Goal: Task Accomplishment & Management: Complete application form

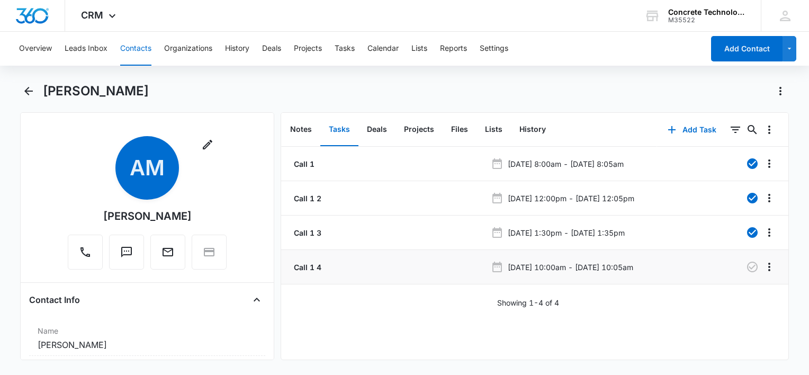
scroll to position [159, 0]
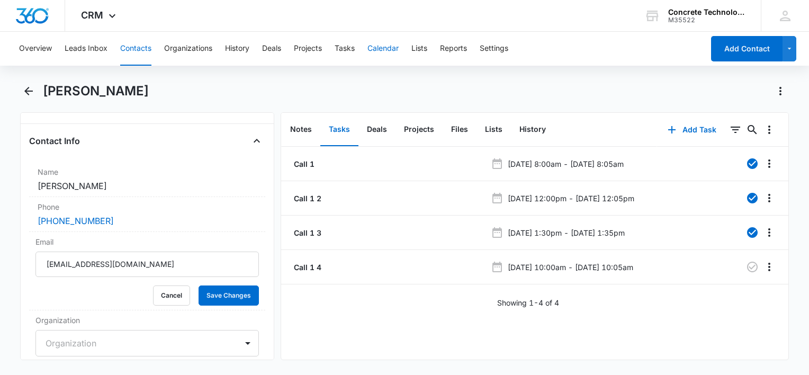
click at [390, 40] on button "Calendar" at bounding box center [382, 49] width 31 height 34
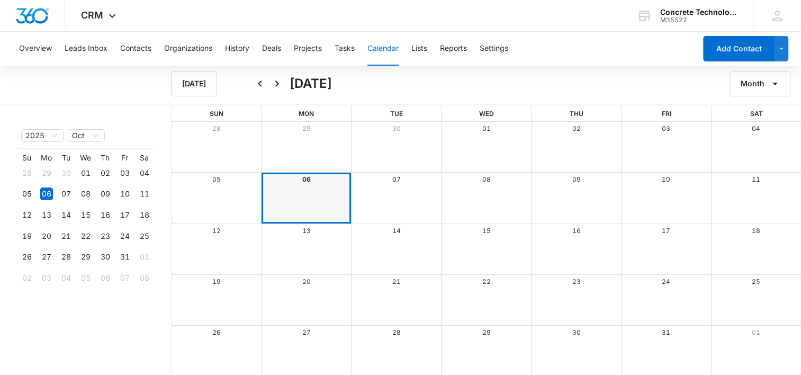
click at [308, 171] on div "[PERSON_NAME] Wed Thu Fri Sat 28 29 30 01 02 03 04 05 06 07 08 09 10 11 12 13 1…" at bounding box center [485, 241] width 629 height 270
click at [307, 174] on div "06" at bounding box center [306, 180] width 90 height 14
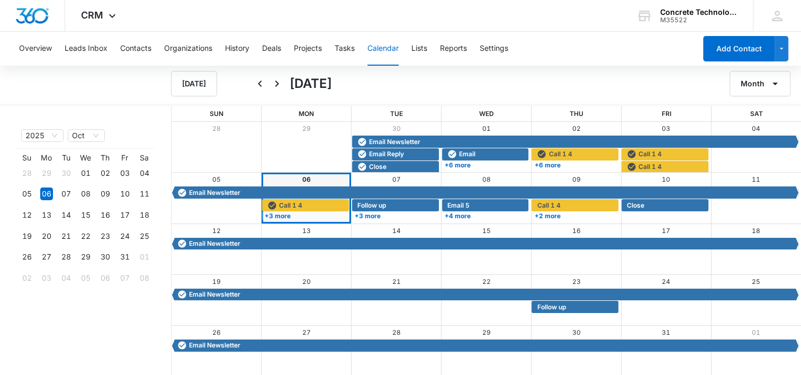
scroll to position [1, 0]
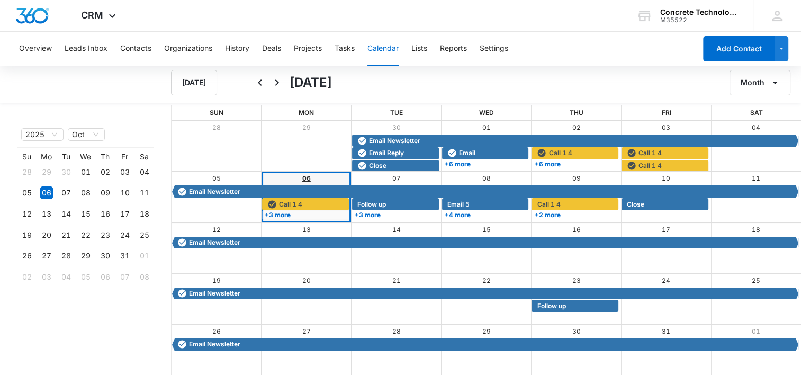
click at [303, 177] on link "06" at bounding box center [306, 178] width 8 height 8
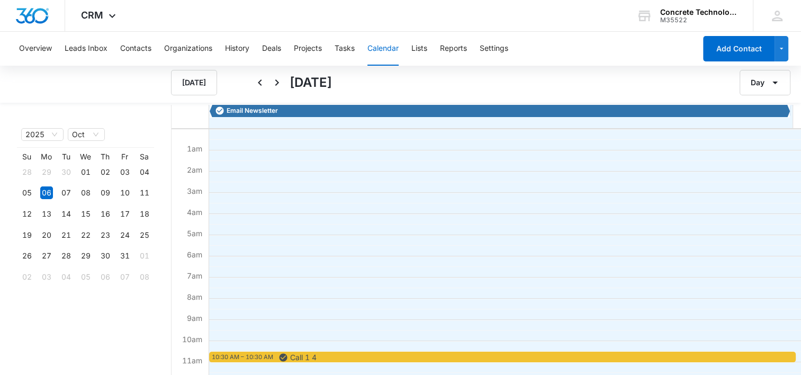
scroll to position [159, 0]
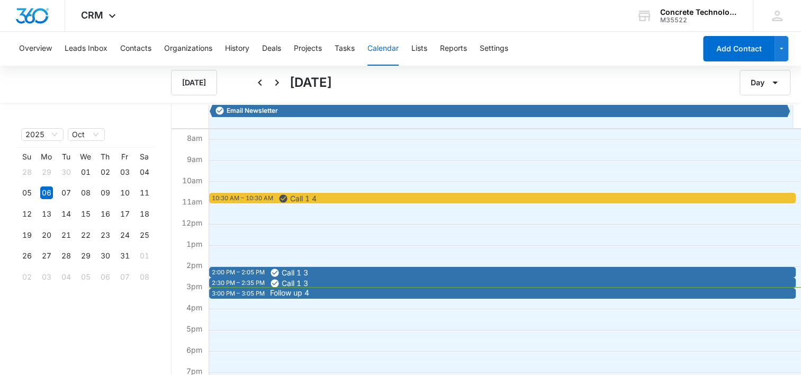
click at [318, 294] on span "Follow up 4" at bounding box center [559, 292] width 579 height 7
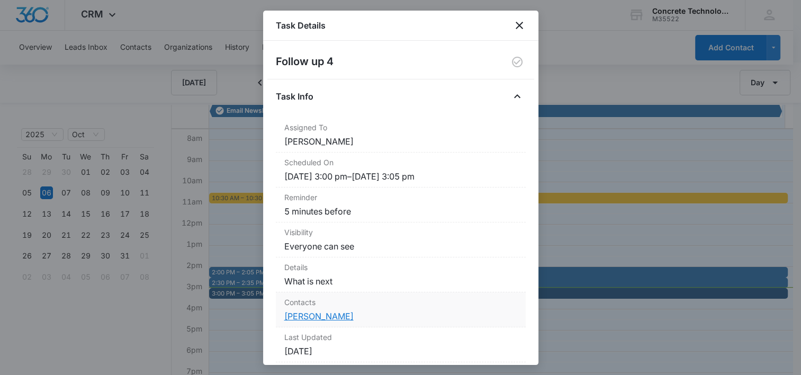
click at [313, 320] on link "[PERSON_NAME]" at bounding box center [318, 316] width 69 height 11
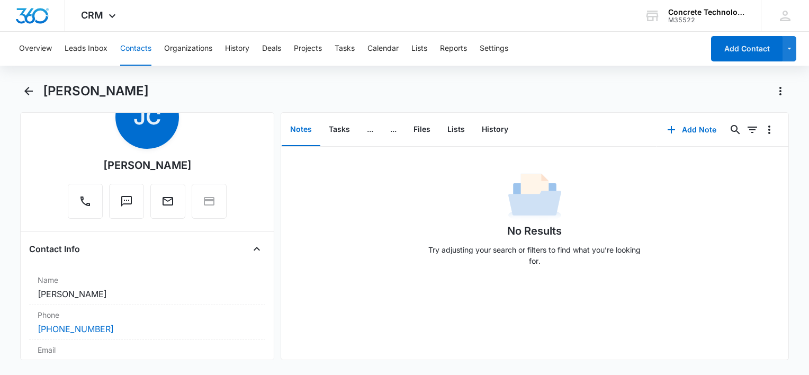
scroll to position [106, 0]
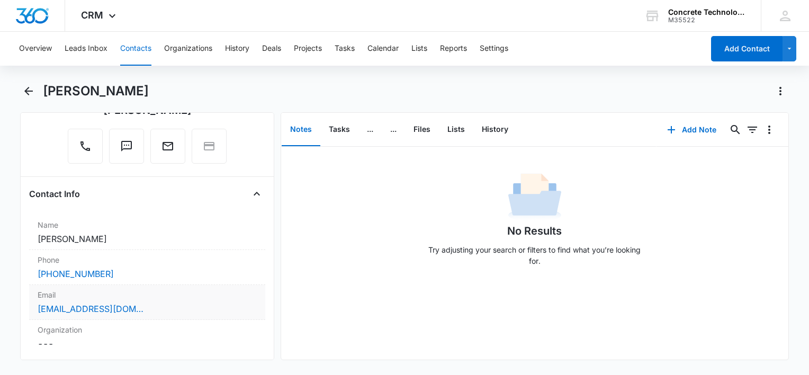
click at [223, 304] on div "[EMAIL_ADDRESS][DOMAIN_NAME]" at bounding box center [147, 308] width 219 height 13
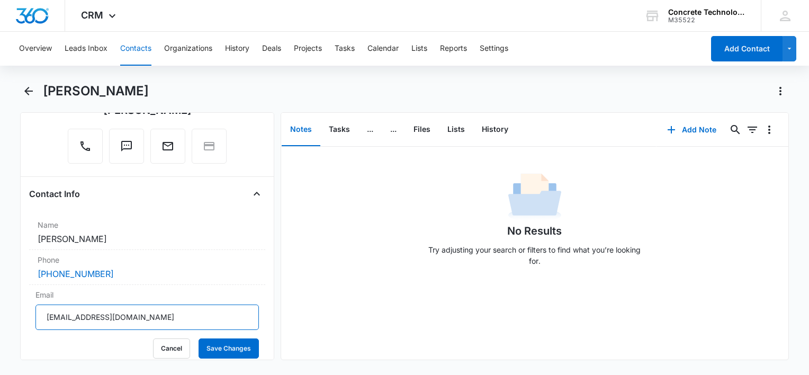
drag, startPoint x: 141, startPoint y: 318, endPoint x: -2, endPoint y: 300, distance: 144.5
click at [0, 300] on html "CRM Apps Reputation Websites Forms CRM Email Social Content Ads Intelligence Fi…" at bounding box center [404, 187] width 809 height 375
click at [339, 128] on button "Tasks" at bounding box center [339, 129] width 38 height 33
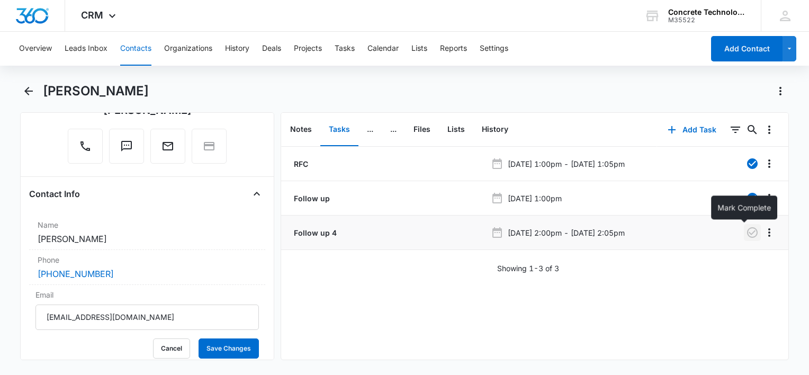
click at [747, 235] on icon "button" at bounding box center [752, 232] width 11 height 11
click at [496, 129] on button "History" at bounding box center [494, 129] width 43 height 33
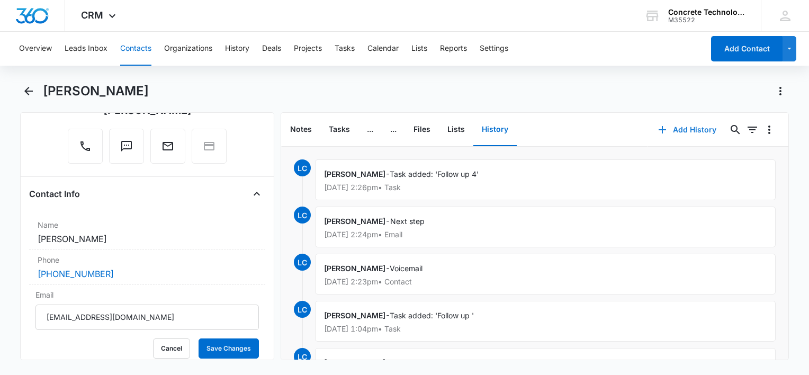
click at [671, 131] on button "Add History" at bounding box center [686, 129] width 79 height 25
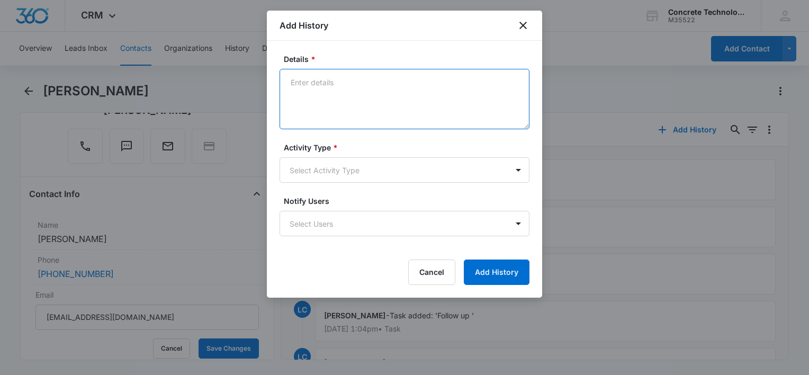
click at [418, 112] on textarea "Details *" at bounding box center [404, 99] width 250 height 60
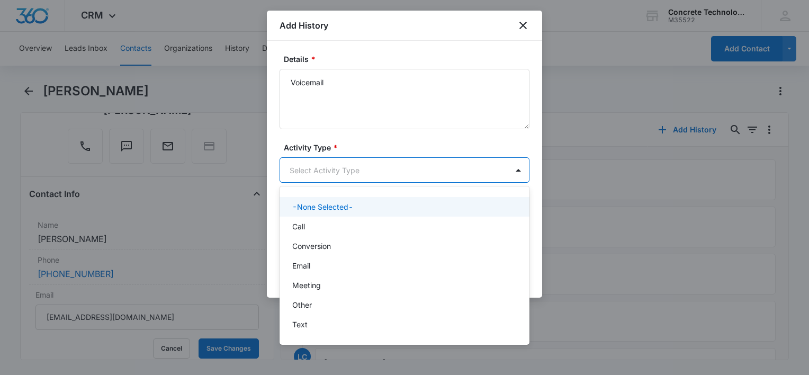
click at [345, 170] on body "CRM Apps Reputation Websites Forms CRM Email Social Content Ads Intelligence Fi…" at bounding box center [404, 187] width 809 height 375
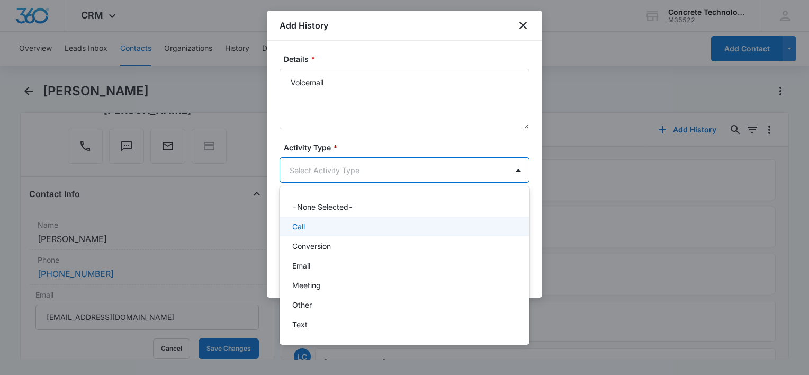
click at [343, 229] on div "Call" at bounding box center [403, 226] width 222 height 11
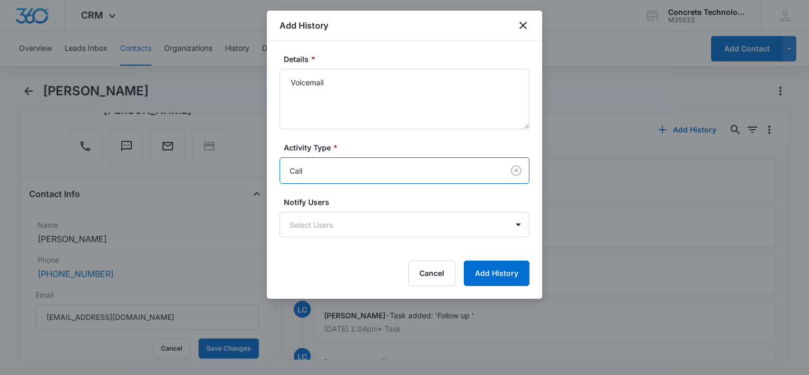
click at [343, 229] on body "CRM Apps Reputation Websites Forms CRM Email Social Content Ads Intelligence Fi…" at bounding box center [404, 187] width 809 height 375
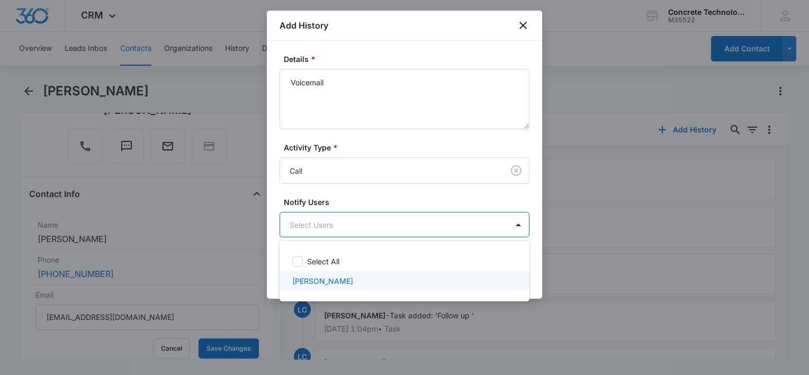
drag, startPoint x: 359, startPoint y: 273, endPoint x: 373, endPoint y: 272, distance: 13.8
click at [360, 273] on div "[PERSON_NAME]" at bounding box center [404, 281] width 250 height 20
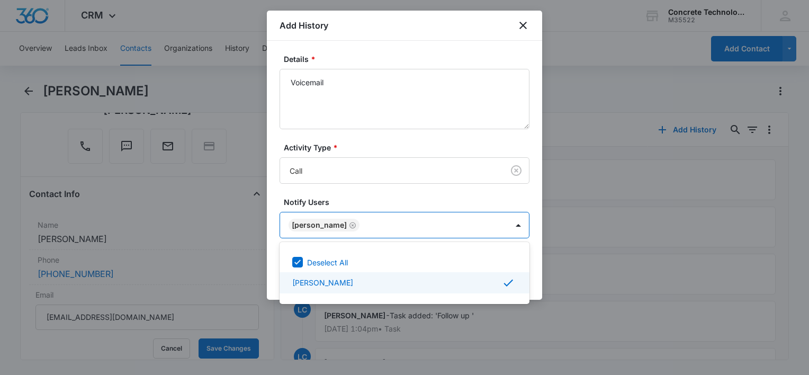
click at [539, 269] on div at bounding box center [404, 187] width 809 height 375
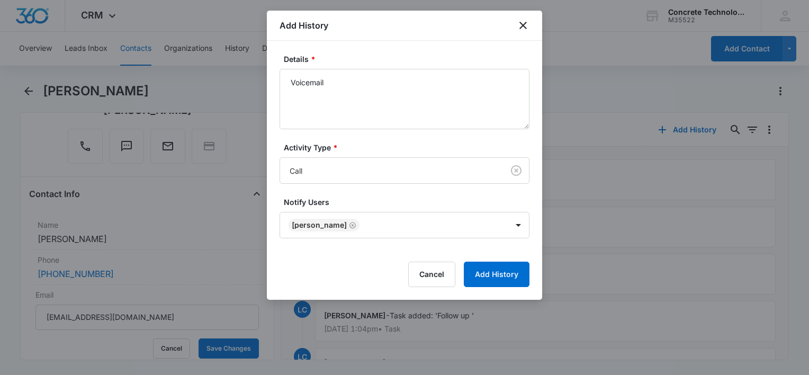
click at [346, 68] on div "Details * Voicemail" at bounding box center [404, 91] width 250 height 76
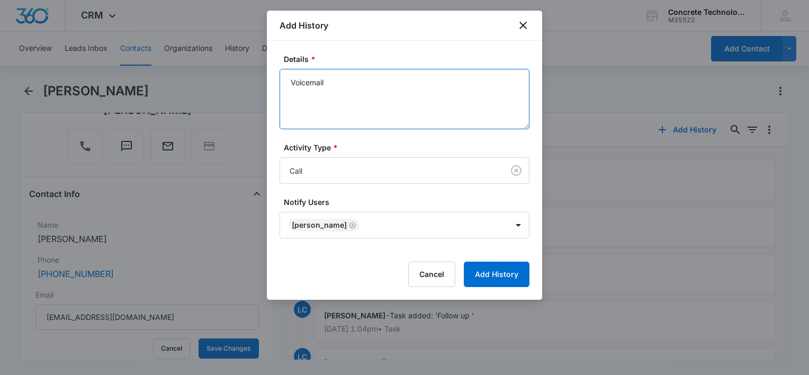
drag, startPoint x: 342, startPoint y: 81, endPoint x: 140, endPoint y: 52, distance: 204.2
click at [140, 52] on body "CRM Apps Reputation Websites Forms CRM Email Social Content Ads Intelligence Fi…" at bounding box center [404, 187] width 809 height 375
type textarea "Reply"
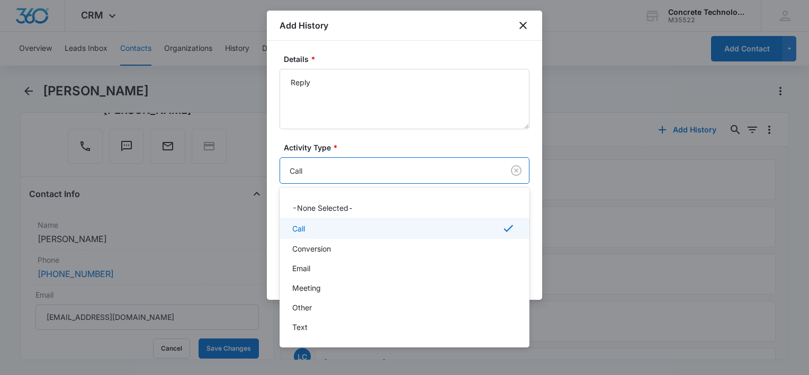
click at [304, 169] on body "CRM Apps Reputation Websites Forms CRM Email Social Content Ads Intelligence Fi…" at bounding box center [404, 187] width 809 height 375
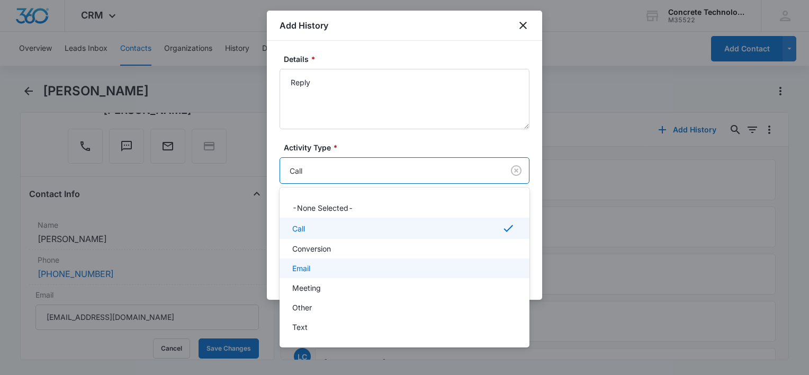
click at [305, 266] on p "Email" at bounding box center [301, 268] width 18 height 11
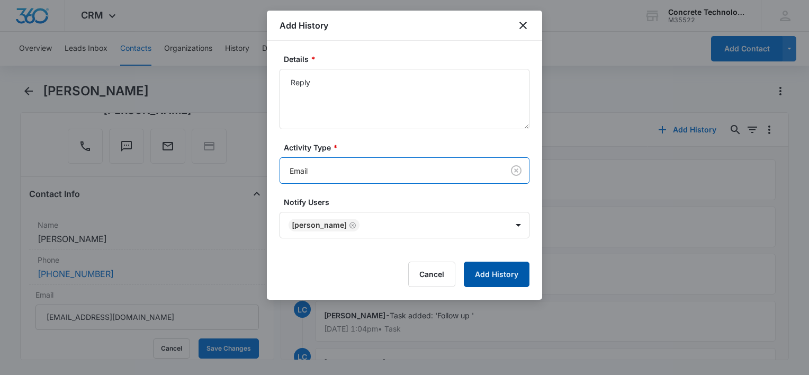
click at [519, 275] on button "Add History" at bounding box center [497, 273] width 66 height 25
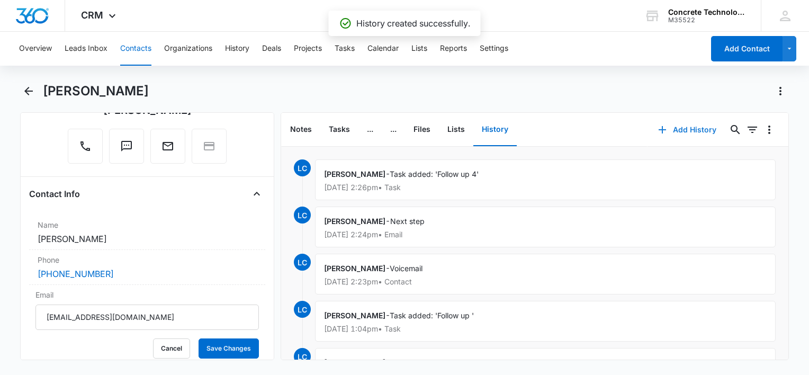
click at [676, 128] on button "Add History" at bounding box center [686, 129] width 79 height 25
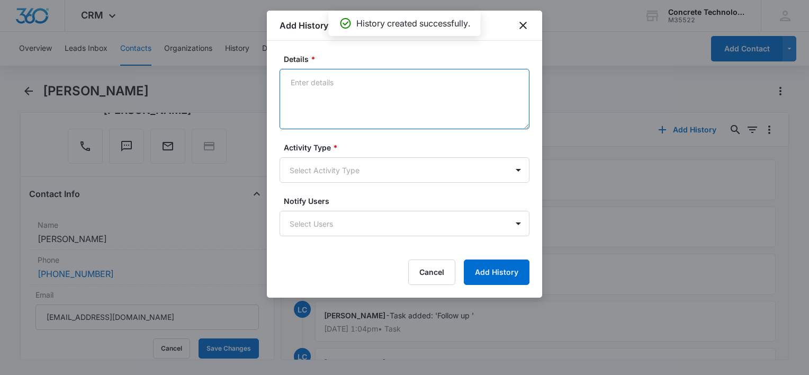
click at [343, 105] on textarea "Details *" at bounding box center [404, 99] width 250 height 60
type textarea "Voicemail"
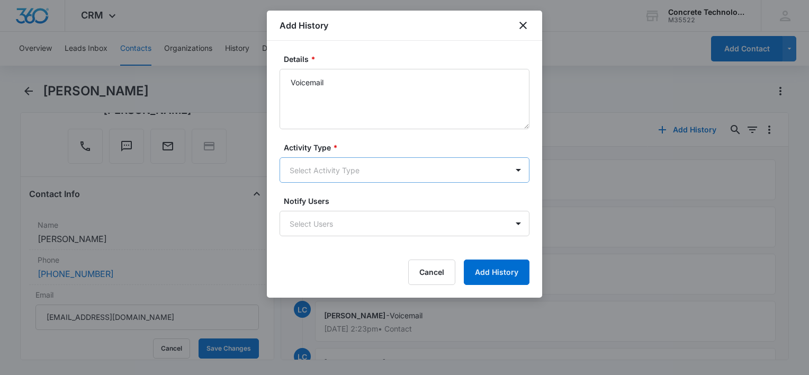
click at [312, 167] on body "CRM Apps Reputation Websites Forms CRM Email Social Content Ads Intelligence Fi…" at bounding box center [404, 187] width 809 height 375
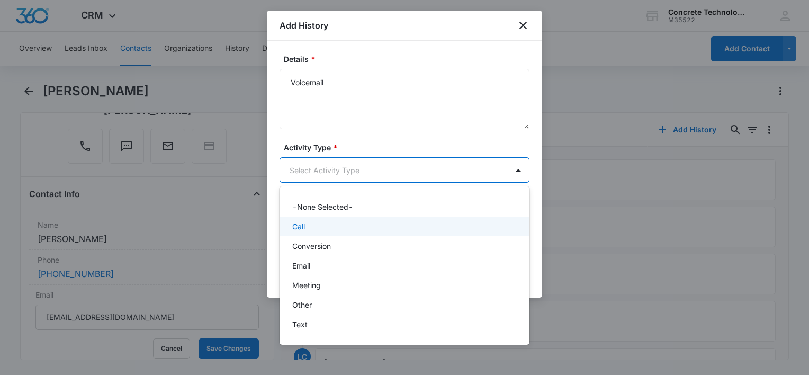
click at [318, 225] on div "Call" at bounding box center [403, 226] width 222 height 11
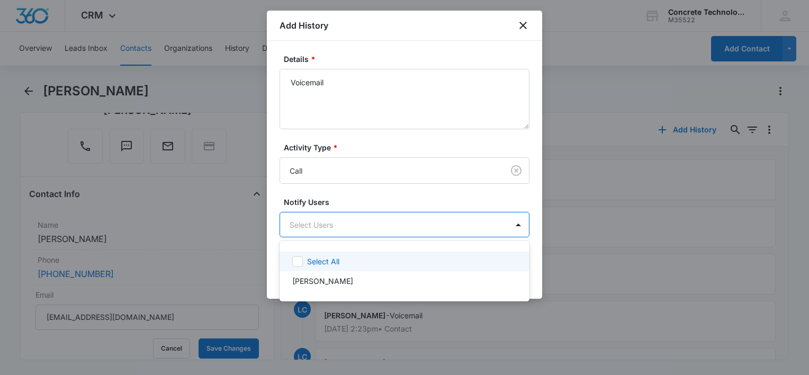
click at [324, 226] on body "CRM Apps Reputation Websites Forms CRM Email Social Content Ads Intelligence Fi…" at bounding box center [404, 187] width 809 height 375
click at [351, 268] on div "Select All" at bounding box center [404, 261] width 250 height 20
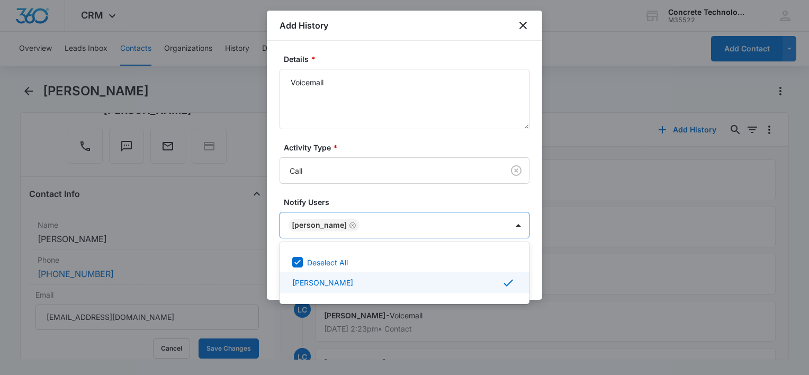
click at [531, 277] on div at bounding box center [404, 187] width 809 height 375
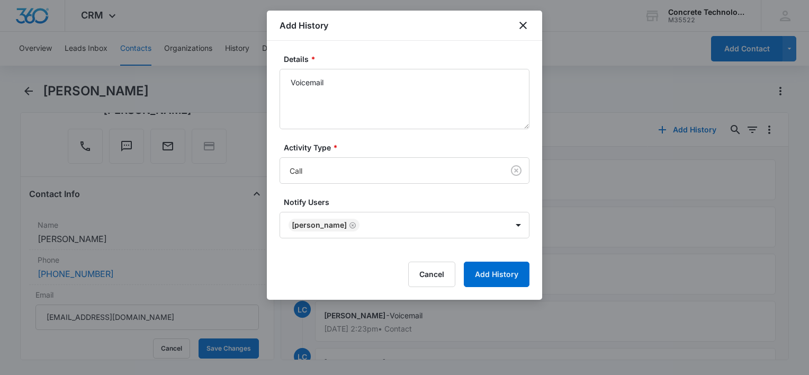
click at [531, 277] on div "Details * Voicemail Activity Type * Call Notify Users [PERSON_NAME] Cancel Add …" at bounding box center [404, 170] width 275 height 259
click at [521, 278] on button "Add History" at bounding box center [497, 273] width 66 height 25
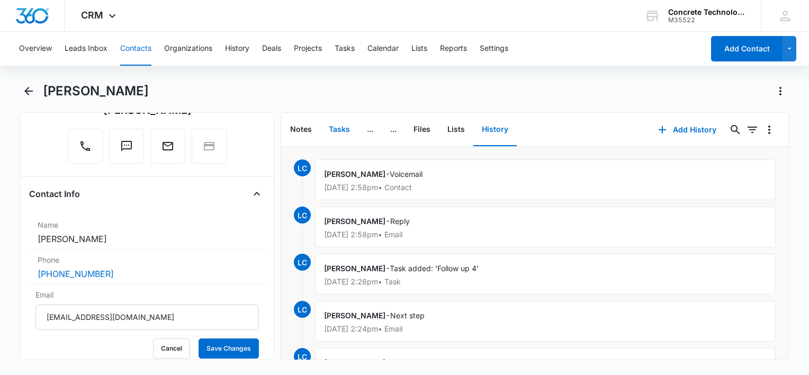
click at [337, 125] on button "Tasks" at bounding box center [339, 129] width 38 height 33
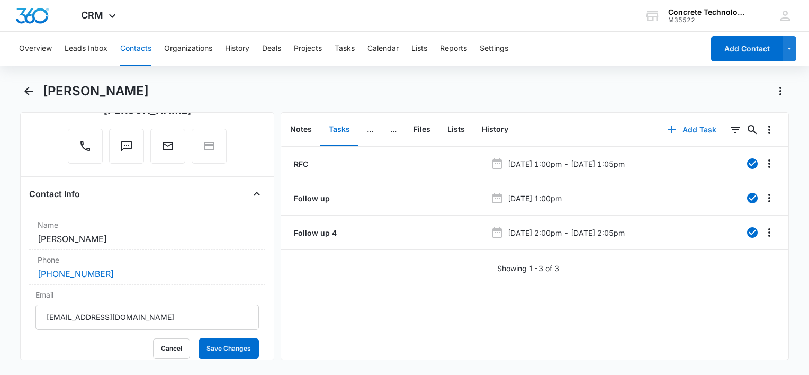
click at [669, 125] on icon "button" at bounding box center [671, 129] width 13 height 13
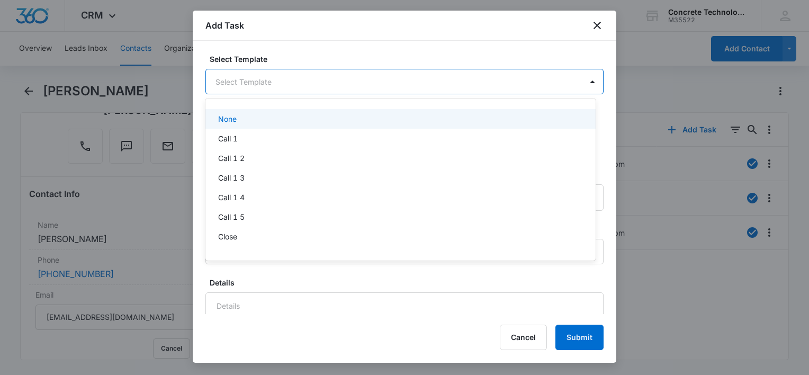
click at [282, 83] on body "CRM Apps Reputation Websites Forms CRM Email Social Content Ads Intelligence Fi…" at bounding box center [404, 187] width 809 height 375
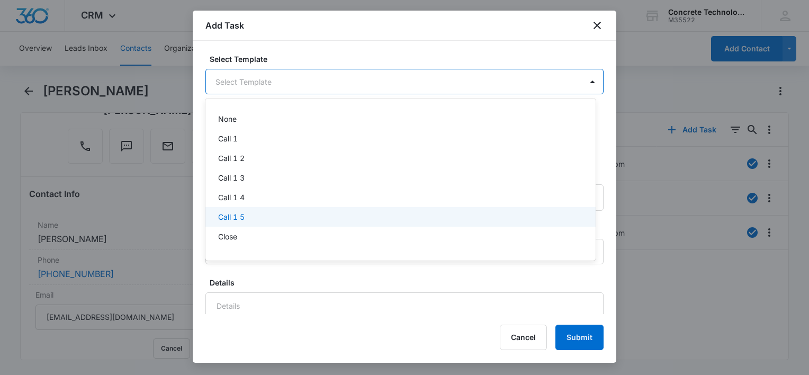
click at [273, 217] on div "Call 1 5" at bounding box center [399, 216] width 363 height 11
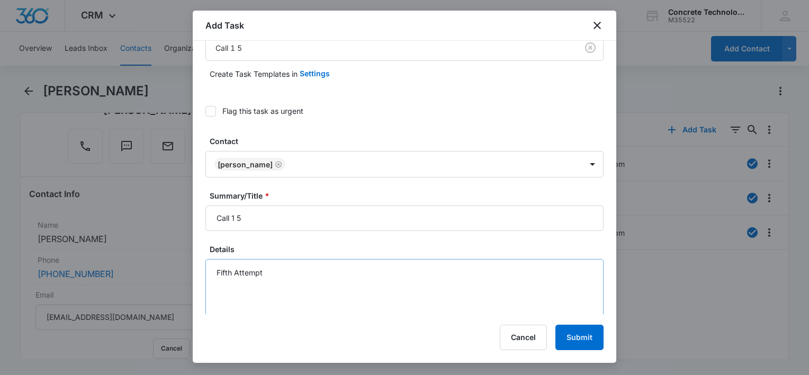
scroll to position [53, 0]
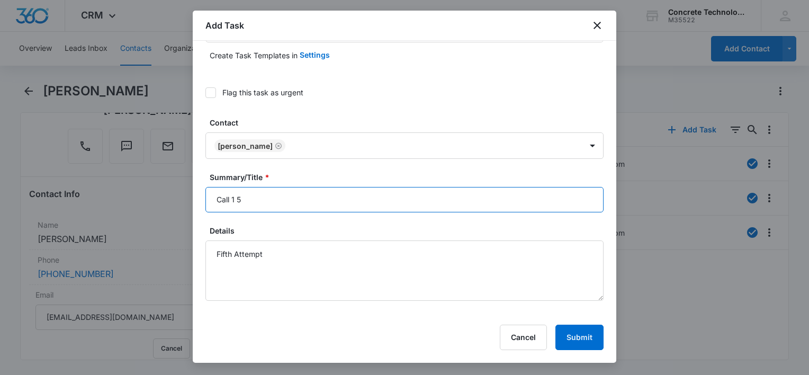
click at [317, 210] on input "Call 1 5" at bounding box center [404, 199] width 398 height 25
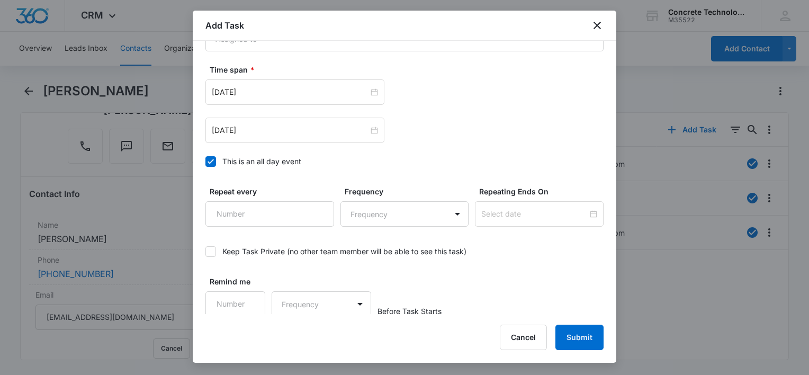
scroll to position [773, 0]
type input "Call 1 5"
click at [209, 161] on icon at bounding box center [211, 161] width 10 height 10
click at [205, 160] on input "This is an all day event" at bounding box center [205, 160] width 0 height 0
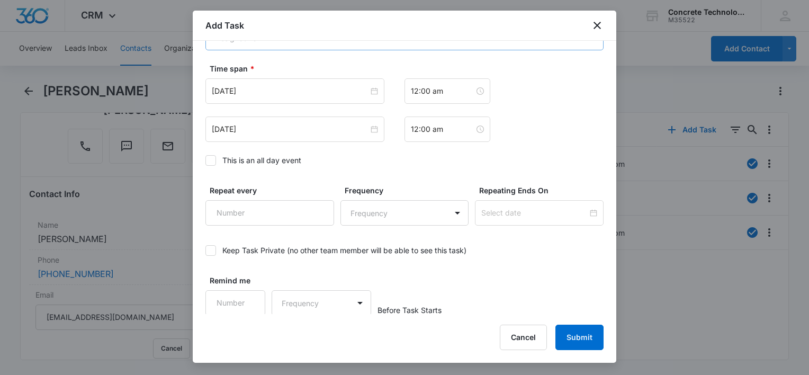
scroll to position [763, 0]
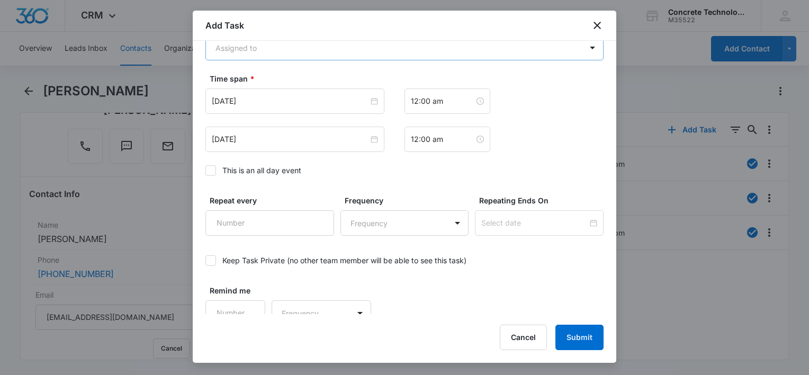
click at [271, 47] on body "CRM Apps Reputation Websites Forms CRM Email Social Content Ads Intelligence Fi…" at bounding box center [404, 187] width 809 height 375
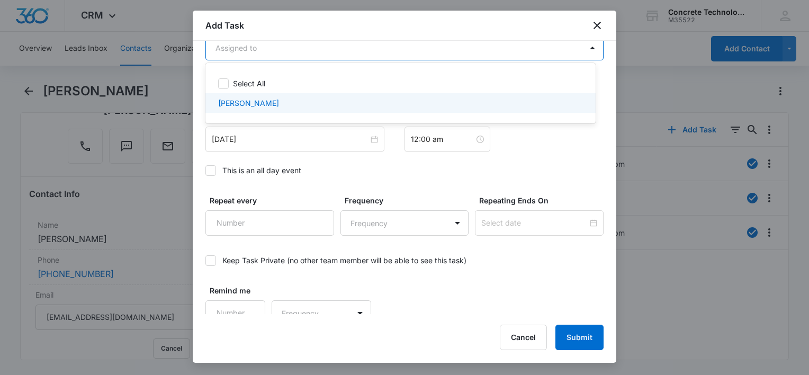
click at [252, 105] on p "[PERSON_NAME]" at bounding box center [248, 102] width 61 height 11
checkbox input "true"
click at [260, 140] on div at bounding box center [404, 187] width 809 height 375
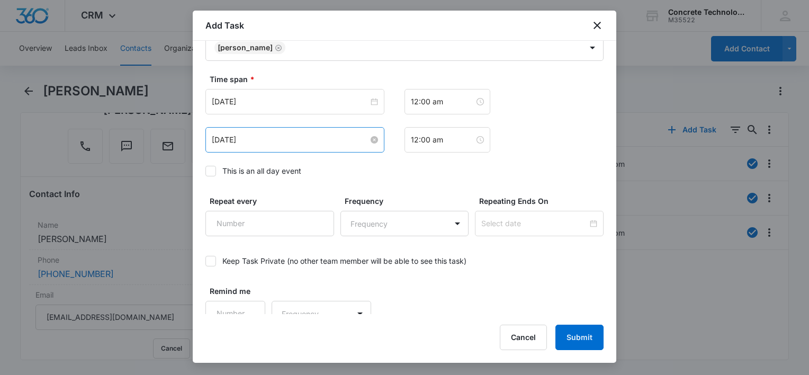
click at [277, 142] on input "[DATE]" at bounding box center [290, 140] width 157 height 12
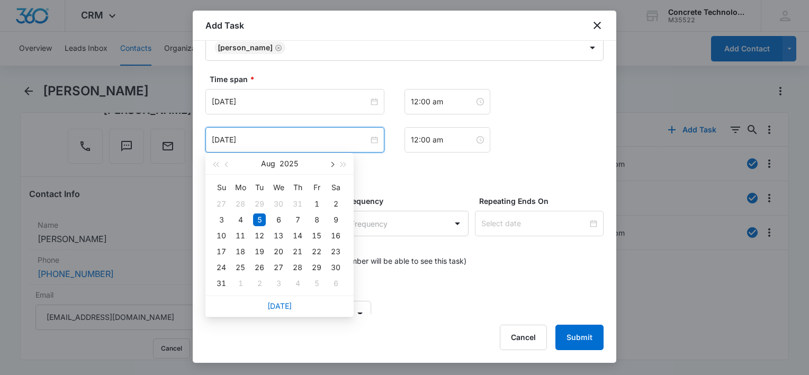
click at [330, 163] on span "button" at bounding box center [331, 164] width 5 height 5
type input "[DATE]"
click at [297, 282] on div "9" at bounding box center [297, 283] width 13 height 13
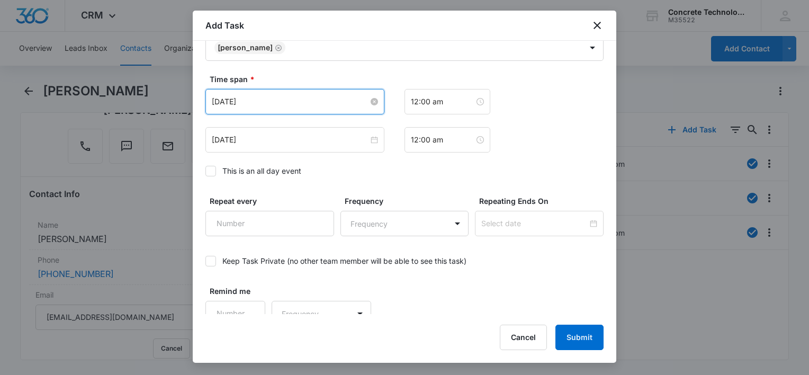
click at [328, 102] on input "[DATE]" at bounding box center [290, 102] width 157 height 12
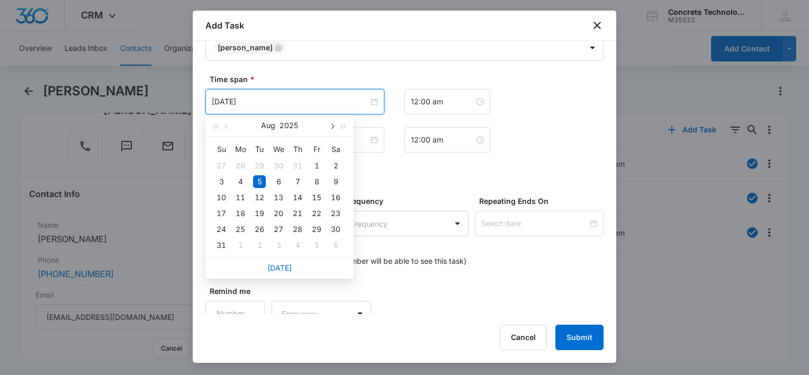
click at [330, 123] on button "button" at bounding box center [332, 125] width 12 height 21
type input "[DATE]"
click at [296, 243] on div "9" at bounding box center [297, 245] width 13 height 13
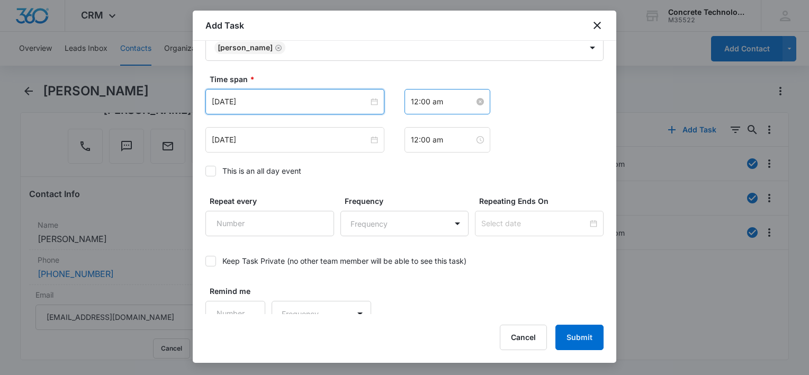
click at [438, 104] on input "12:00 am" at bounding box center [443, 102] width 64 height 12
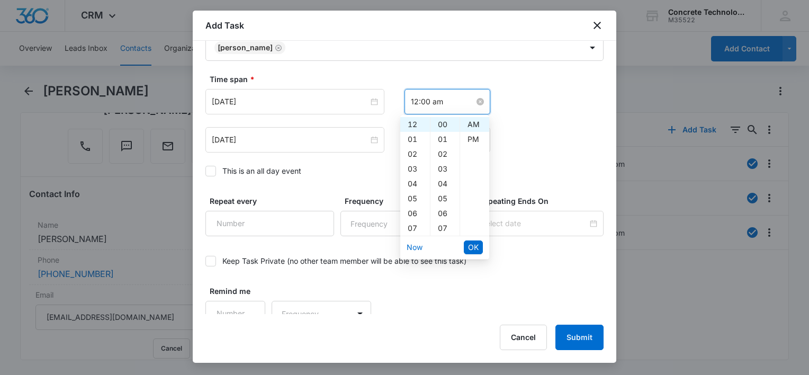
click at [438, 104] on input "12:00 am" at bounding box center [443, 102] width 64 height 12
click at [543, 137] on div "[DATE] [DATE] Su Mo Tu We Th Fr Sa 28 29 30 1 2 3 4 5 6 7 8 9 10 11 12 13 14 15…" at bounding box center [404, 139] width 398 height 25
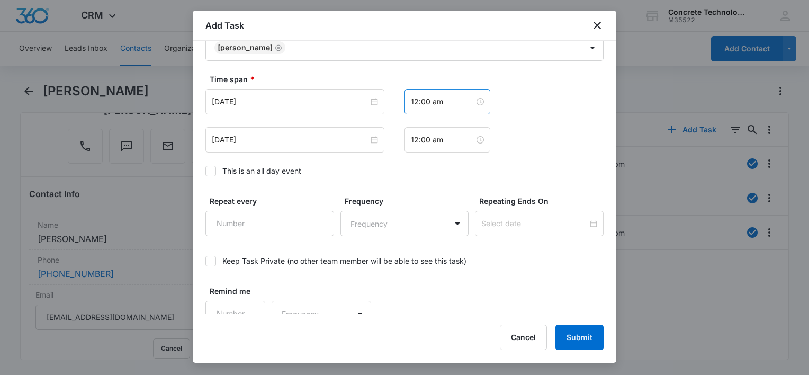
click at [438, 93] on div "12:00 am" at bounding box center [447, 101] width 86 height 25
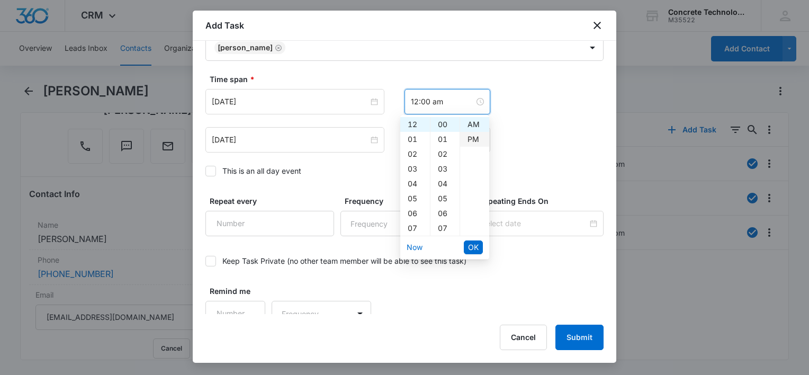
click at [472, 140] on div "PM" at bounding box center [474, 139] width 29 height 15
type input "12:00 pm"
click at [463, 133] on ul "AM PM" at bounding box center [474, 176] width 30 height 119
click at [466, 243] on button "OK" at bounding box center [473, 247] width 19 height 14
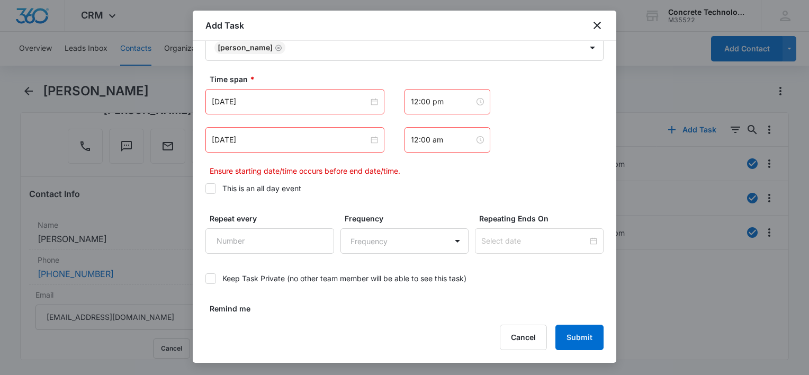
click at [450, 131] on div "12:00 am" at bounding box center [447, 139] width 86 height 25
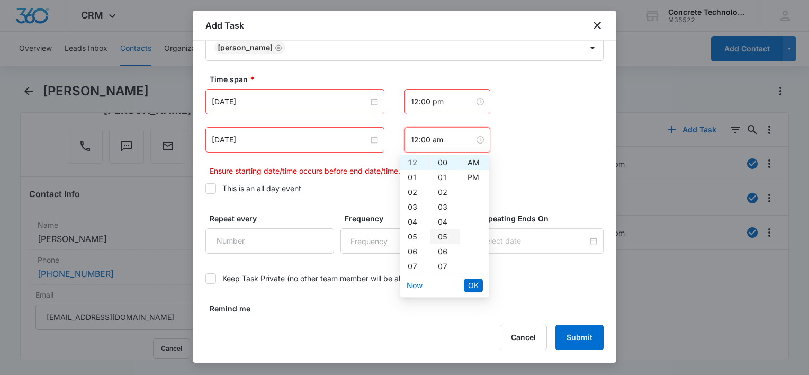
click at [440, 232] on div "05" at bounding box center [444, 236] width 29 height 15
click at [473, 173] on div "PM" at bounding box center [474, 177] width 29 height 15
type input "12:05 pm"
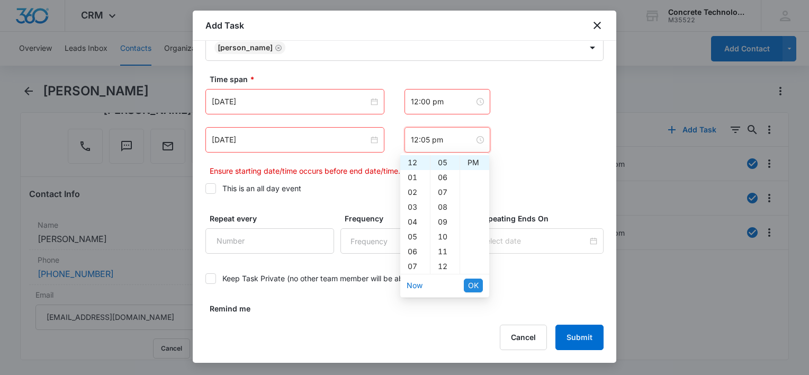
click at [469, 282] on span "OK" at bounding box center [473, 285] width 11 height 12
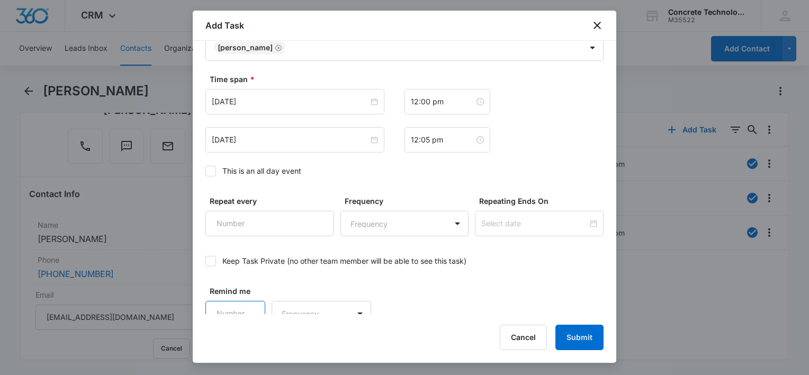
click at [240, 303] on input "Remind me" at bounding box center [235, 313] width 60 height 25
click at [246, 302] on input "1" at bounding box center [235, 313] width 60 height 25
click at [246, 302] on input "2" at bounding box center [235, 313] width 60 height 25
click at [246, 302] on input "3" at bounding box center [235, 313] width 60 height 25
click at [246, 302] on input "4" at bounding box center [235, 313] width 60 height 25
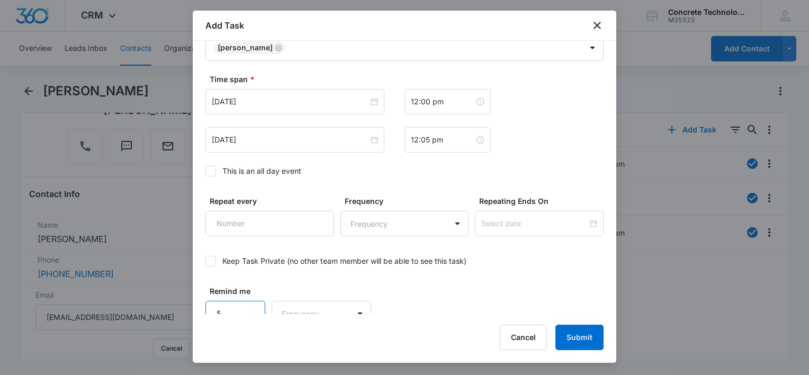
type input "5"
click at [246, 302] on input "5" at bounding box center [235, 313] width 60 height 25
click at [302, 315] on div "Add Task Select Template Call 1 5 Create Task Templates in Settings Flag this t…" at bounding box center [404, 187] width 423 height 352
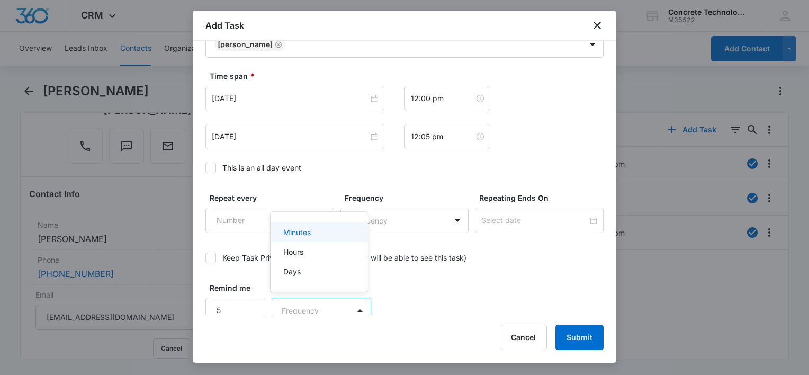
click at [303, 305] on body "CRM Apps Reputation Websites Forms CRM Email Social Content Ads Intelligence Fi…" at bounding box center [404, 187] width 809 height 375
click at [302, 231] on p "Minutes" at bounding box center [297, 232] width 28 height 11
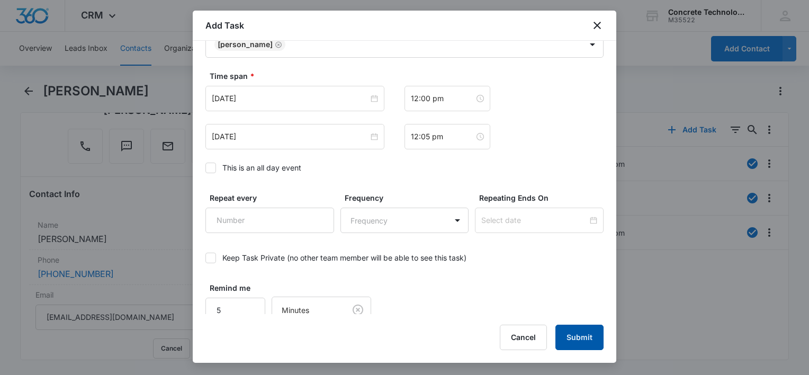
click at [579, 332] on button "Submit" at bounding box center [579, 336] width 48 height 25
